Goal: Use online tool/utility: Utilize a website feature to perform a specific function

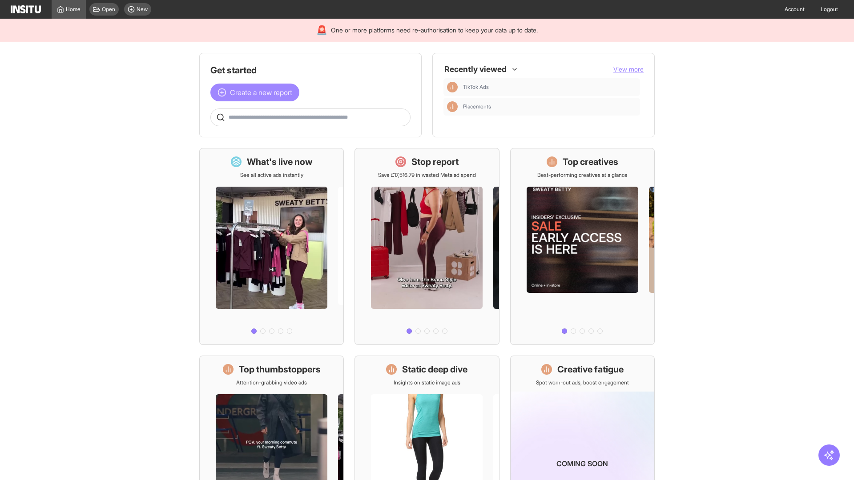
click at [257, 92] on span "Create a new report" at bounding box center [261, 92] width 62 height 11
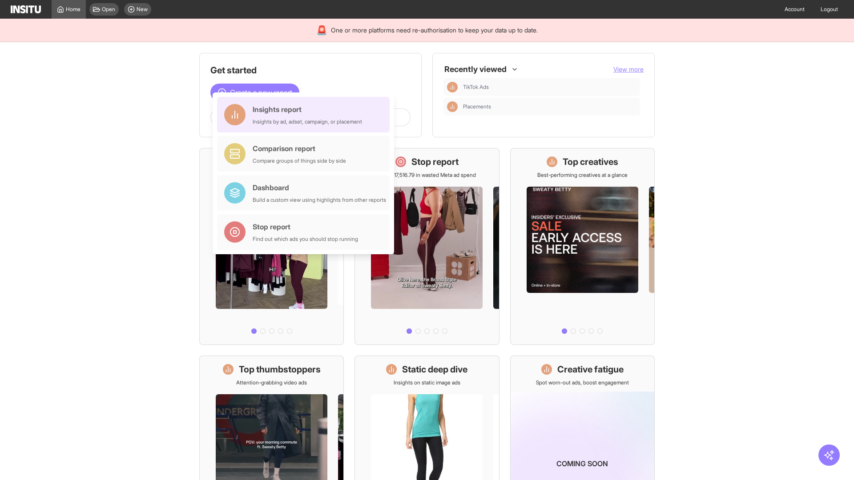
click at [305, 115] on div "Insights report Insights by ad, adset, campaign, or placement" at bounding box center [307, 114] width 109 height 21
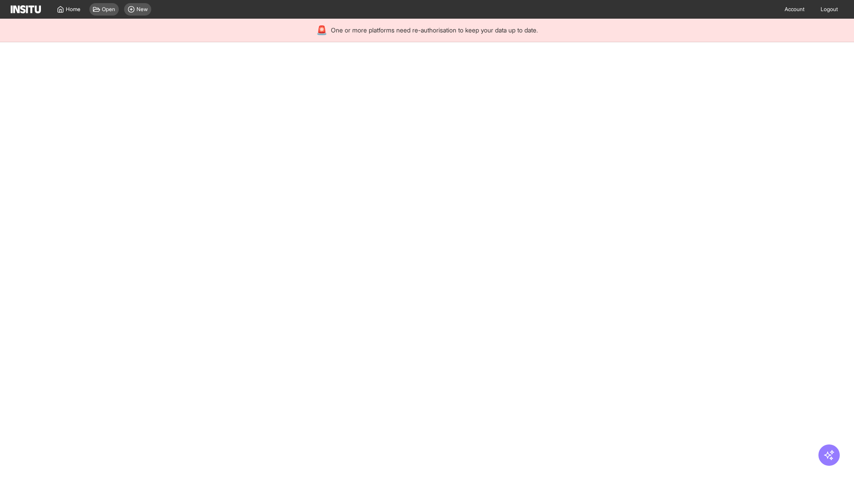
select select "**"
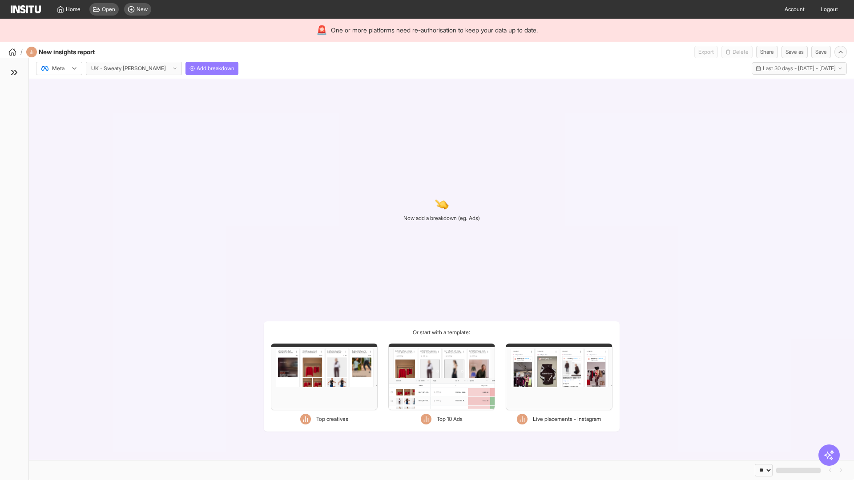
click at [59, 68] on div at bounding box center [52, 68] width 25 height 9
click at [59, 88] on span "Meta" at bounding box center [58, 88] width 12 height 8
click at [197, 68] on span "Add breakdown" at bounding box center [216, 68] width 38 height 7
